Goal: Task Accomplishment & Management: Manage account settings

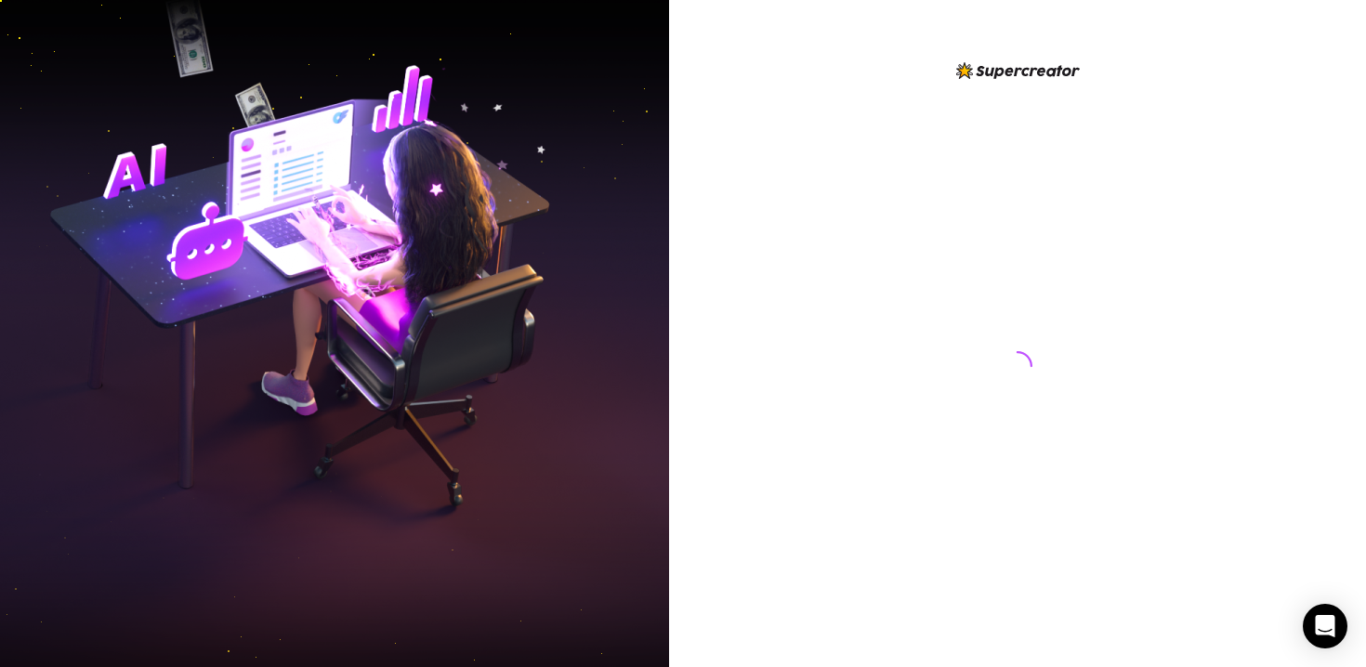
click at [898, 361] on div at bounding box center [1017, 348] width 414 height 578
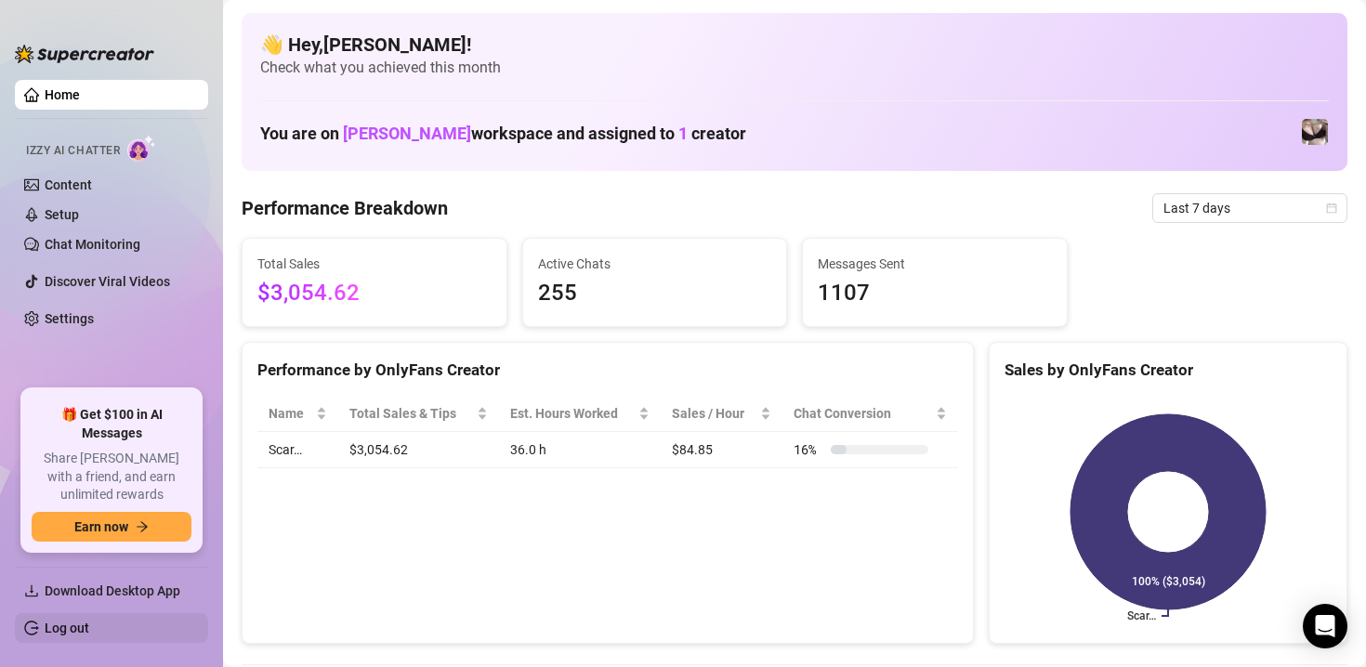
click at [65, 621] on link "Log out" at bounding box center [67, 628] width 45 height 15
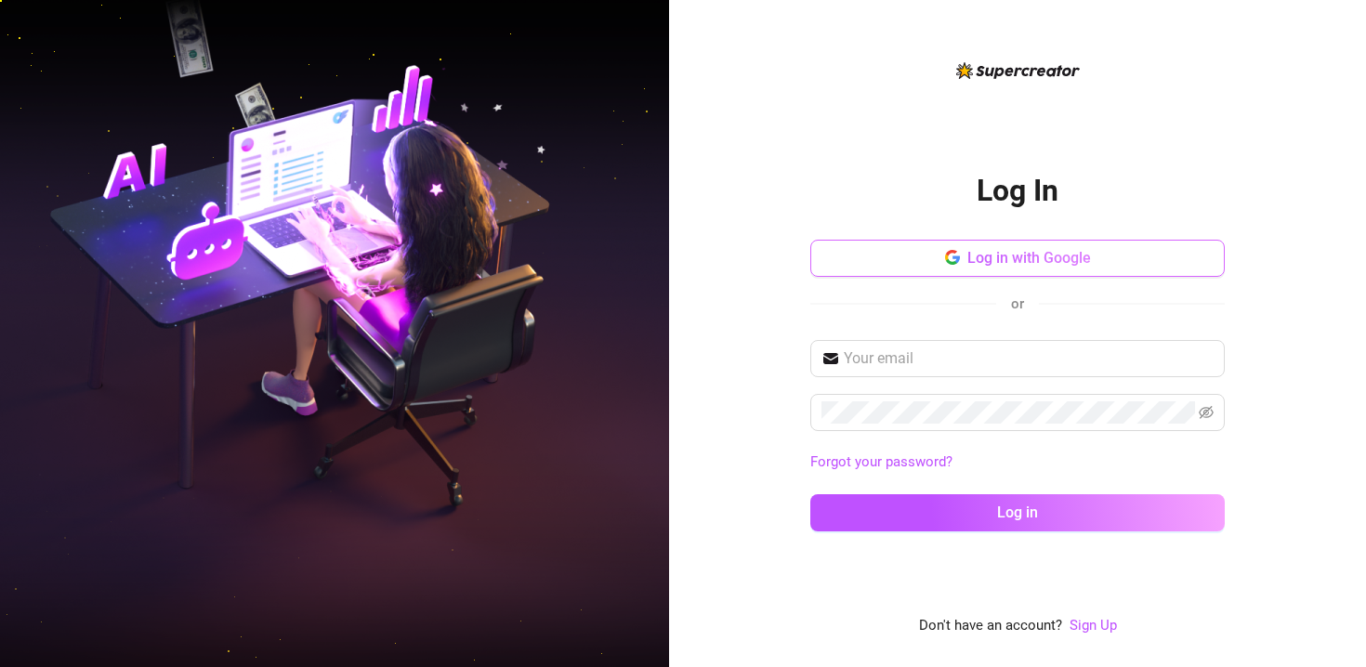
click at [1025, 264] on span "Log in with Google" at bounding box center [1029, 258] width 124 height 18
